Goal: Download file/media

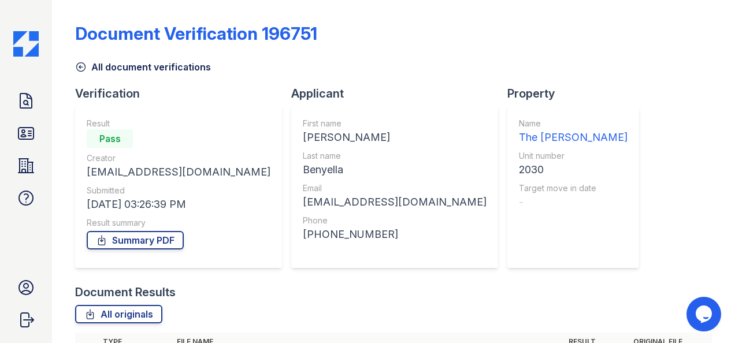
scroll to position [199, 0]
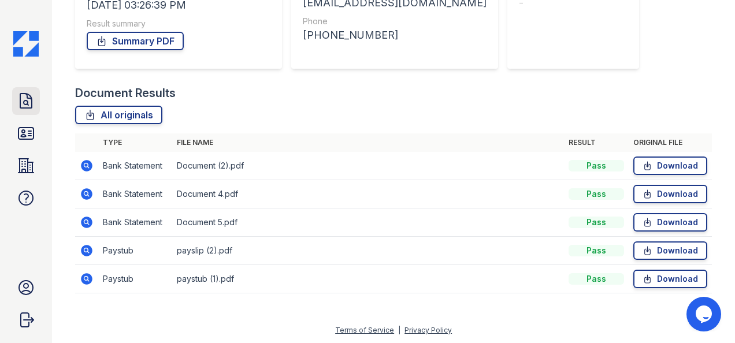
click at [15, 109] on link "Doc Verifications" at bounding box center [26, 101] width 28 height 28
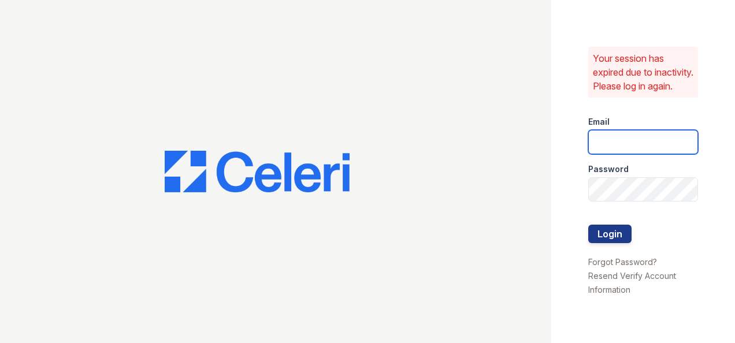
type input "[EMAIL_ADDRESS][DOMAIN_NAME]"
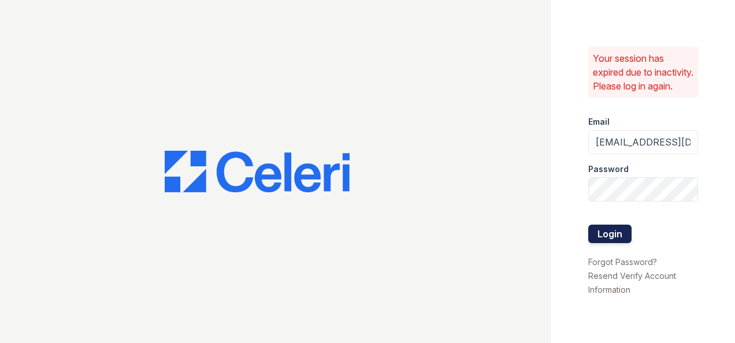
click at [607, 242] on button "Login" at bounding box center [609, 234] width 43 height 18
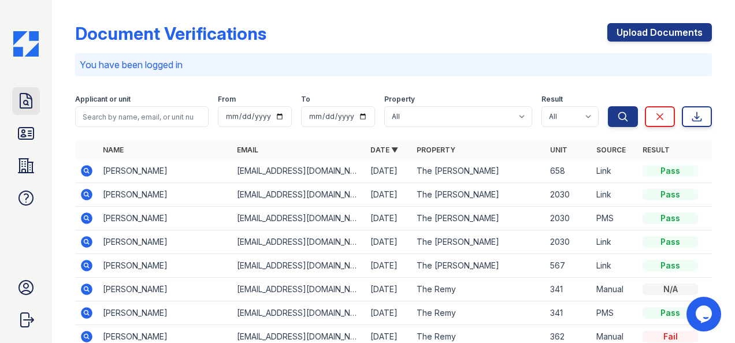
click at [30, 101] on icon at bounding box center [26, 101] width 18 height 18
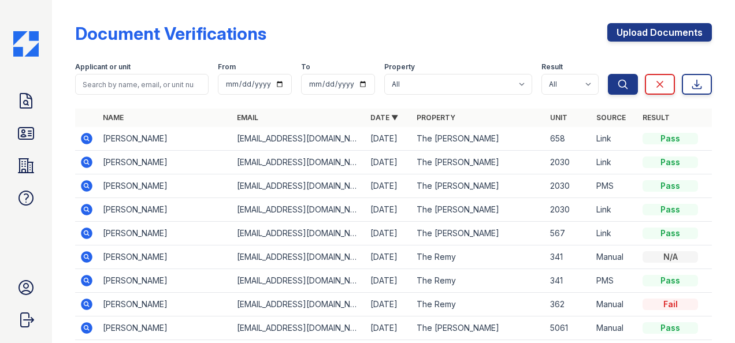
click at [90, 136] on icon at bounding box center [87, 139] width 12 height 12
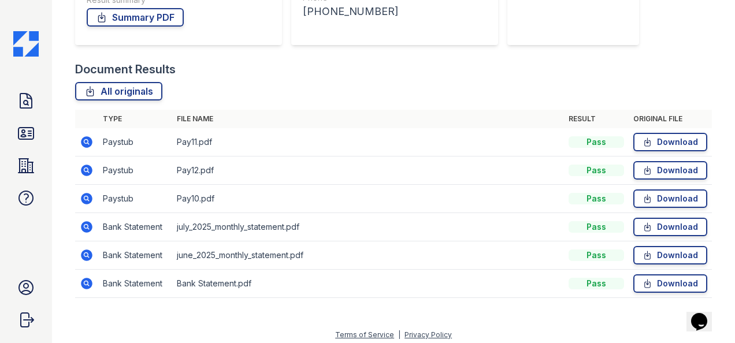
scroll to position [228, 0]
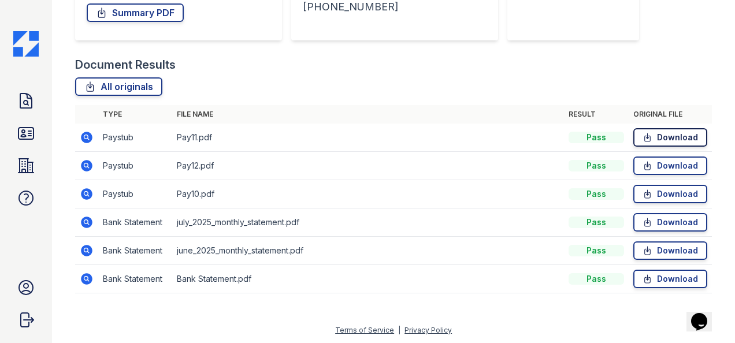
click at [657, 132] on link "Download" at bounding box center [670, 137] width 74 height 18
click at [642, 163] on icon at bounding box center [647, 166] width 10 height 12
click at [663, 226] on link "Download" at bounding box center [670, 222] width 74 height 18
click at [643, 194] on icon at bounding box center [647, 194] width 10 height 12
click at [30, 107] on icon at bounding box center [26, 101] width 18 height 18
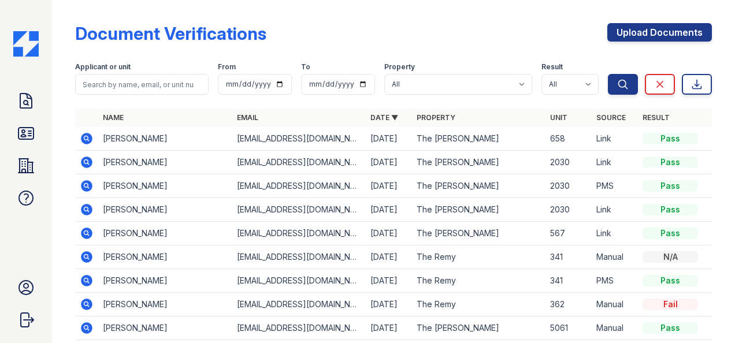
click at [30, 132] on icon at bounding box center [26, 133] width 18 height 18
